Goal: Information Seeking & Learning: Check status

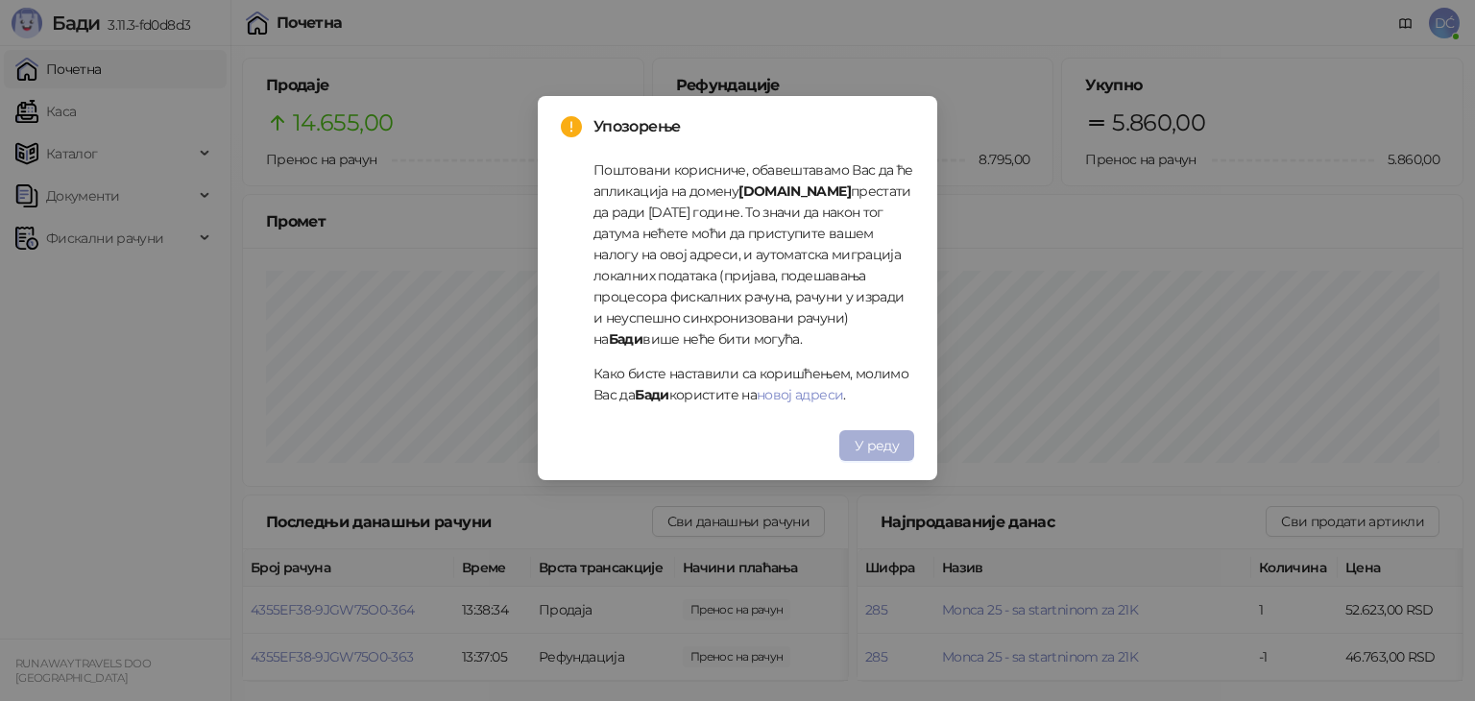
click at [884, 441] on span "У реду" at bounding box center [877, 445] width 44 height 17
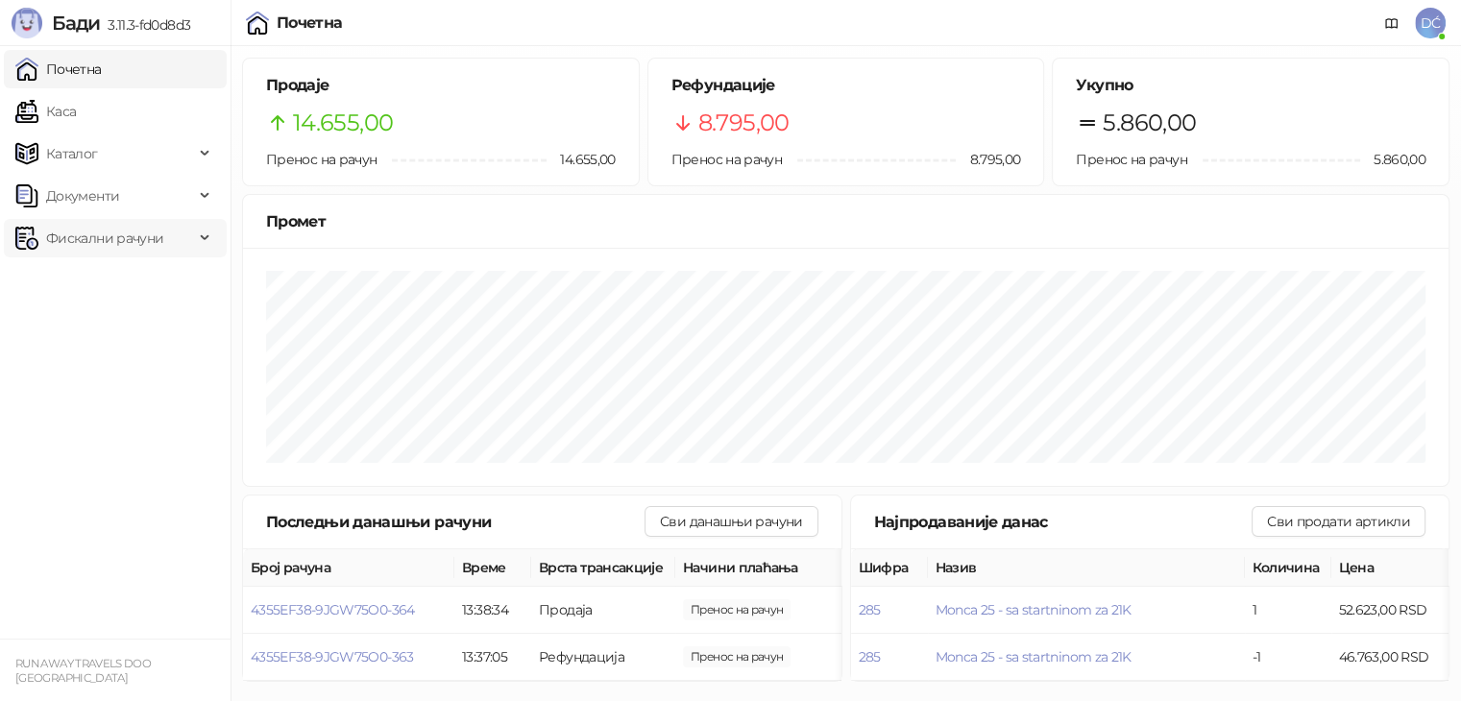
click at [206, 229] on div "Фискални рачуни" at bounding box center [115, 238] width 223 height 38
click at [147, 274] on link "Издати рачуни" at bounding box center [87, 280] width 129 height 38
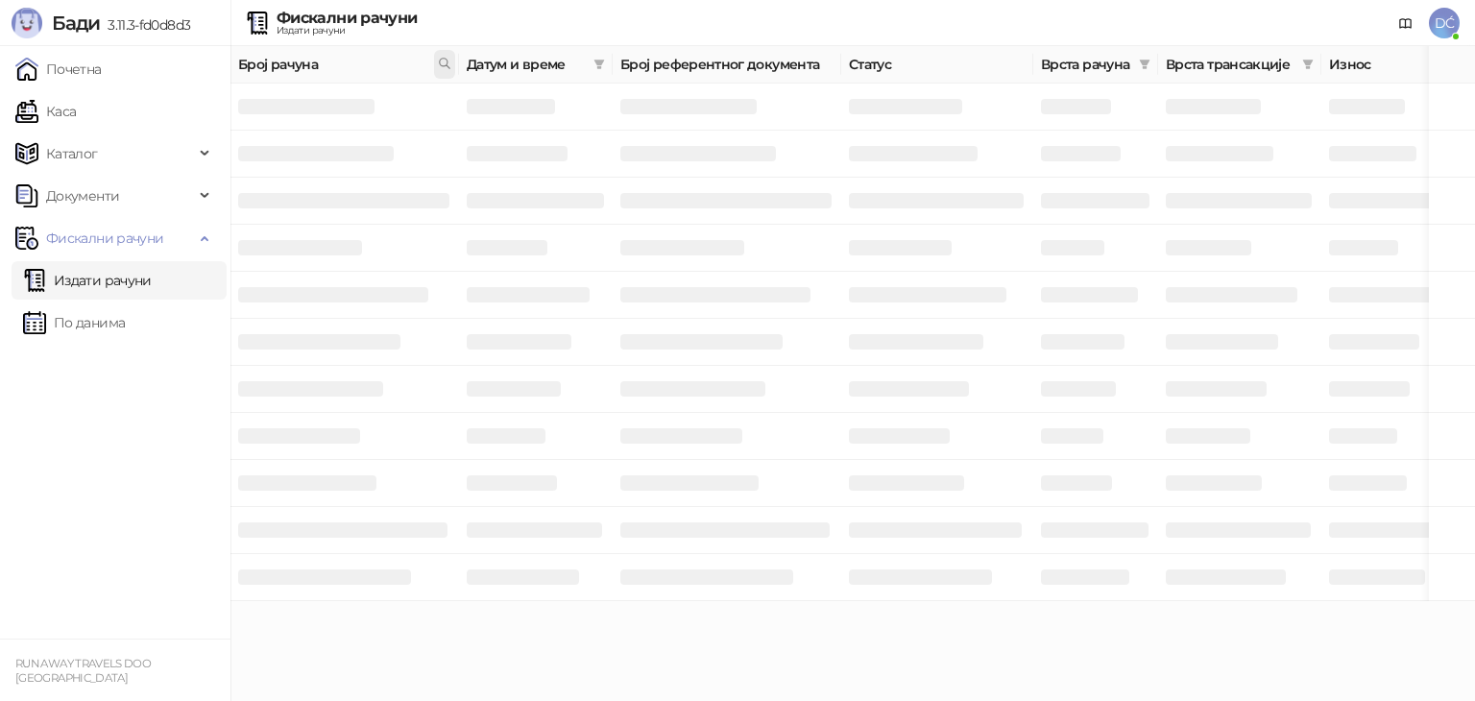
click at [440, 66] on icon at bounding box center [444, 63] width 13 height 13
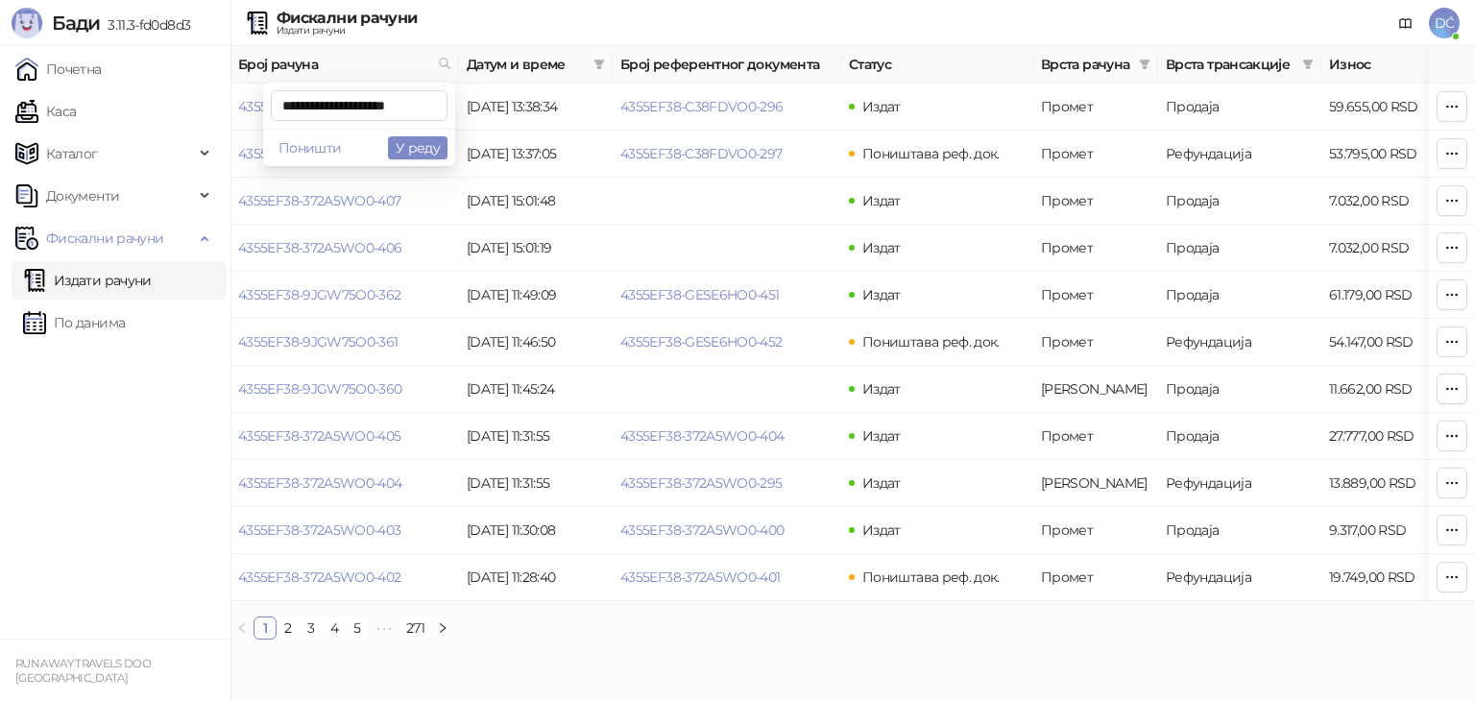
scroll to position [0, 1]
type input "**********"
click at [429, 143] on button "У реду" at bounding box center [418, 147] width 60 height 23
